Goal: Find specific page/section: Find specific page/section

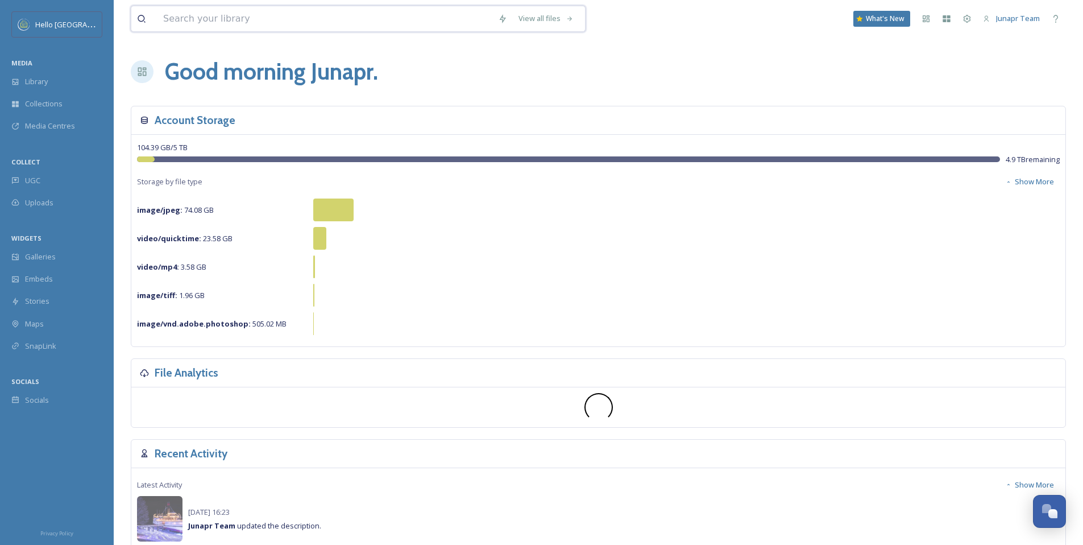
click at [179, 14] on input at bounding box center [324, 18] width 335 height 25
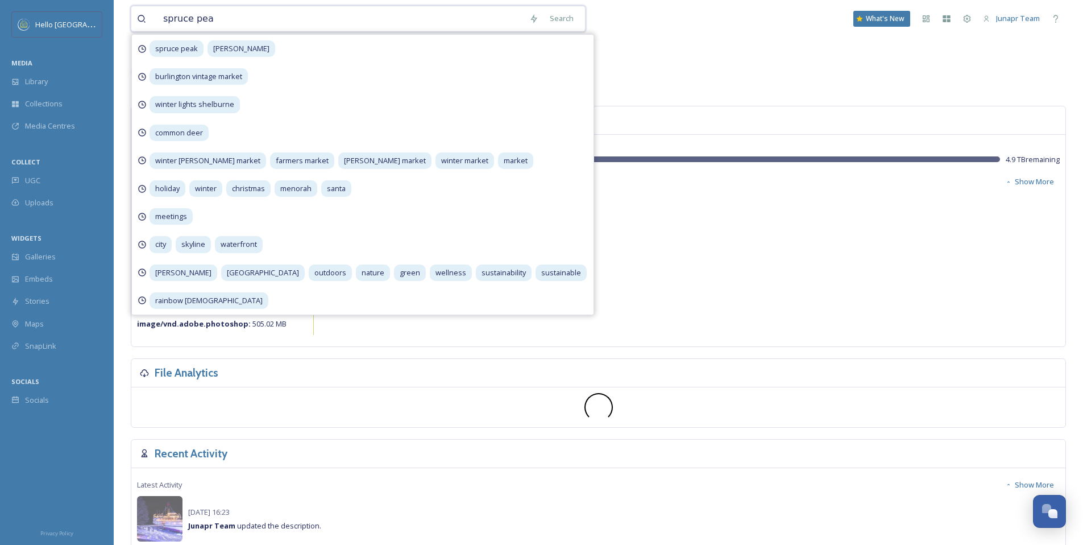
type input "spruce peak"
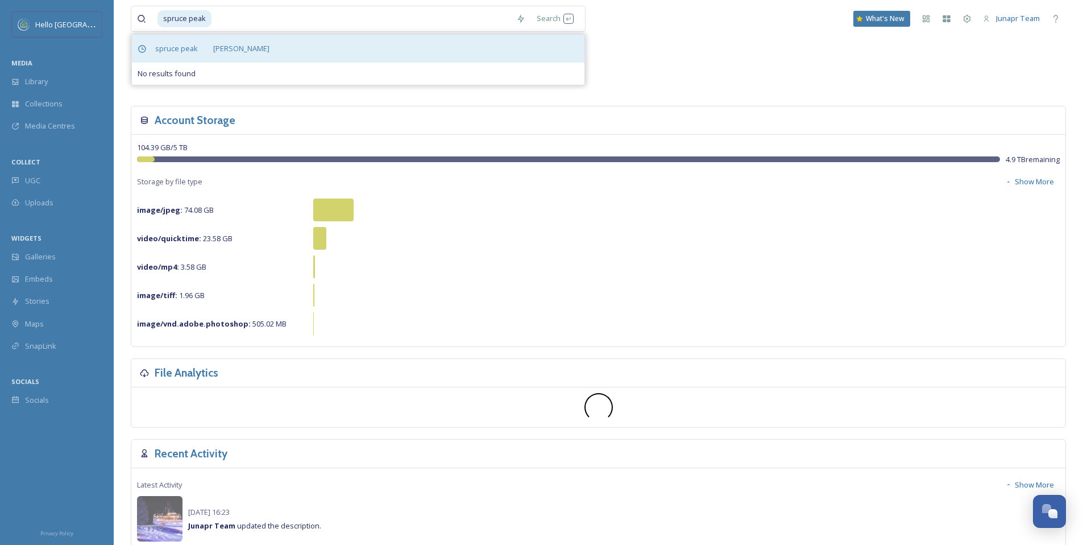
click at [455, 50] on div "spruce peak [PERSON_NAME]" at bounding box center [358, 49] width 452 height 28
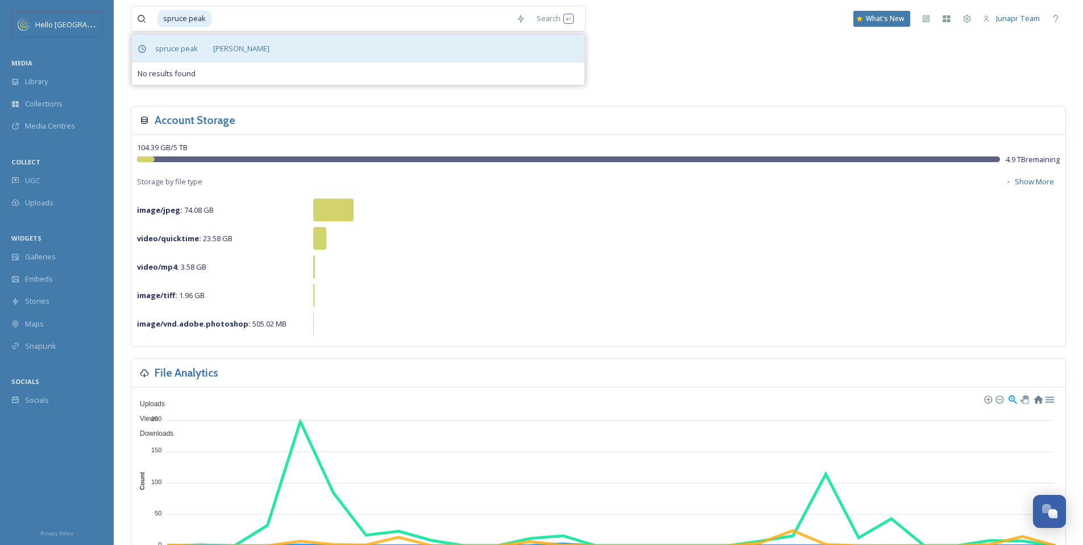
click at [262, 51] on div "spruce peak [PERSON_NAME]" at bounding box center [358, 49] width 452 height 28
click at [198, 53] on span "spruce peak" at bounding box center [176, 48] width 54 height 16
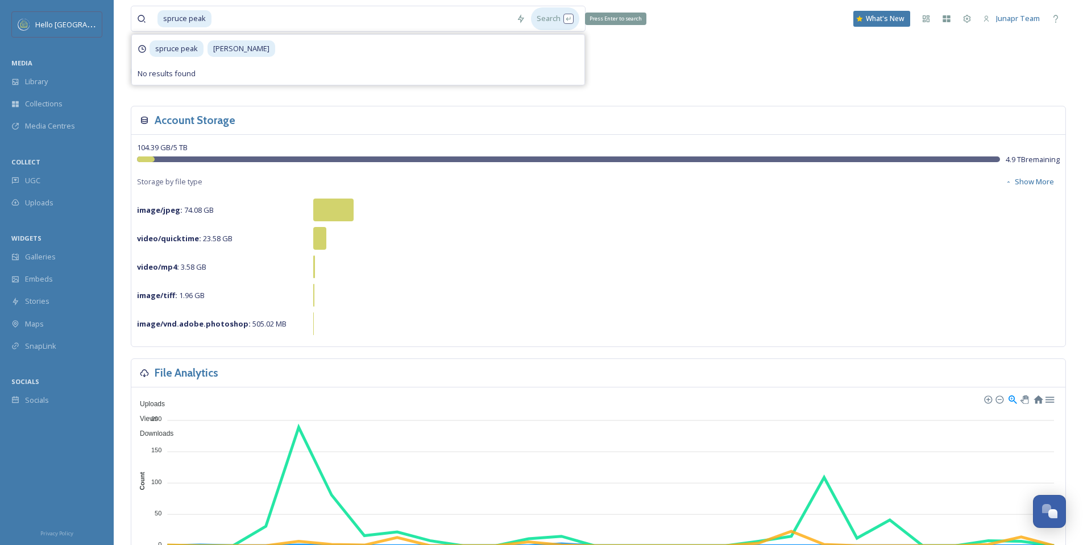
click at [552, 18] on div "Search Press Enter to search" at bounding box center [555, 18] width 48 height 22
